Goal: Check status: Check status

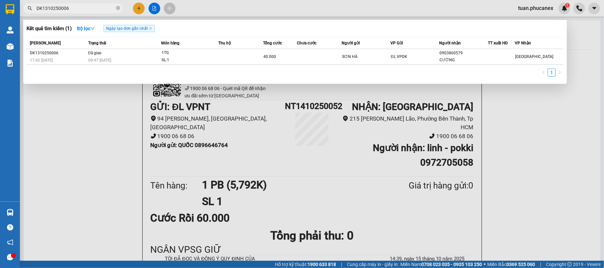
click at [595, 50] on div at bounding box center [302, 134] width 604 height 268
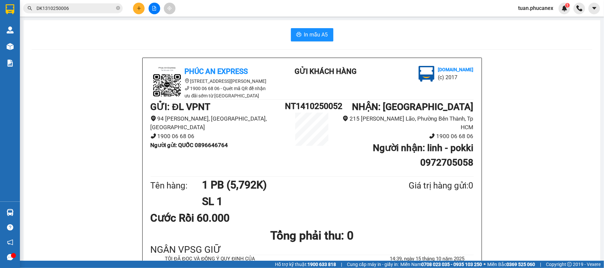
click at [154, 10] on icon "file-add" at bounding box center [154, 8] width 5 height 5
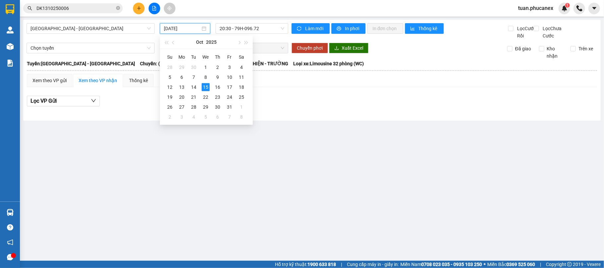
click at [167, 32] on input "[DATE]" at bounding box center [182, 28] width 36 height 7
click at [191, 88] on div "14" at bounding box center [194, 87] width 8 height 8
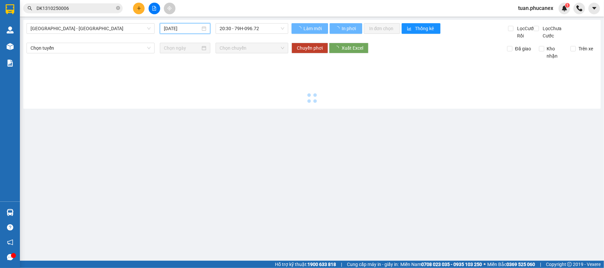
type input "[DATE]"
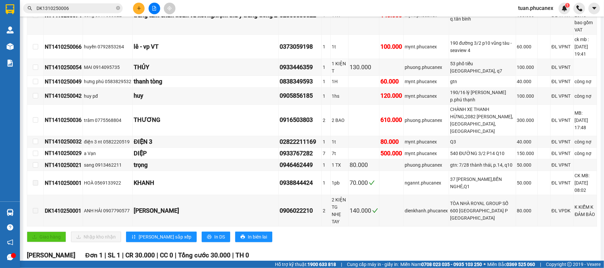
scroll to position [221, 0]
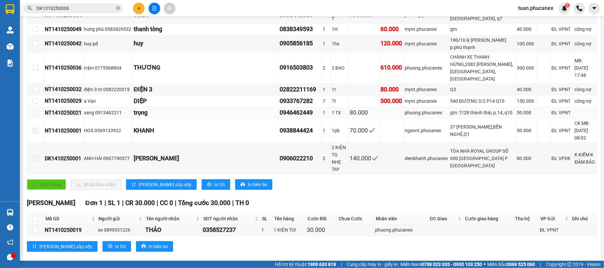
click at [520, 116] on div "50.000" at bounding box center [527, 112] width 20 height 7
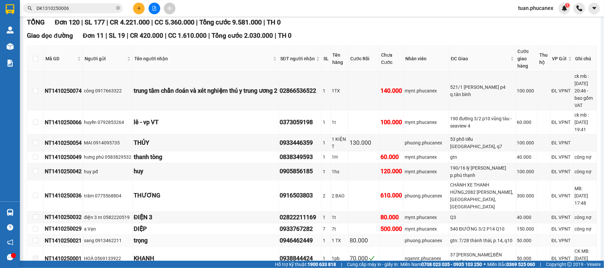
scroll to position [88, 0]
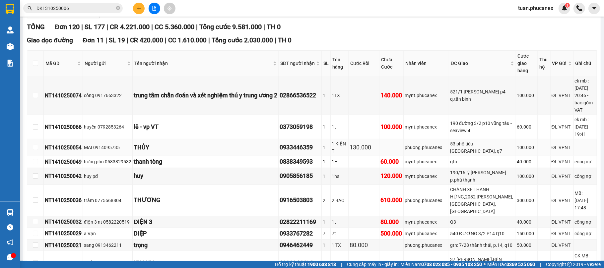
click at [517, 150] on div "100.000" at bounding box center [527, 147] width 20 height 7
click at [226, 181] on div "huy" at bounding box center [206, 175] width 144 height 9
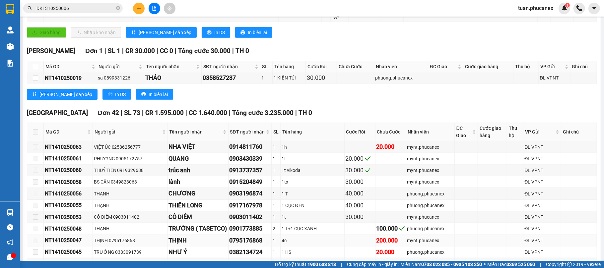
scroll to position [442, 0]
